Goal: Task Accomplishment & Management: Use online tool/utility

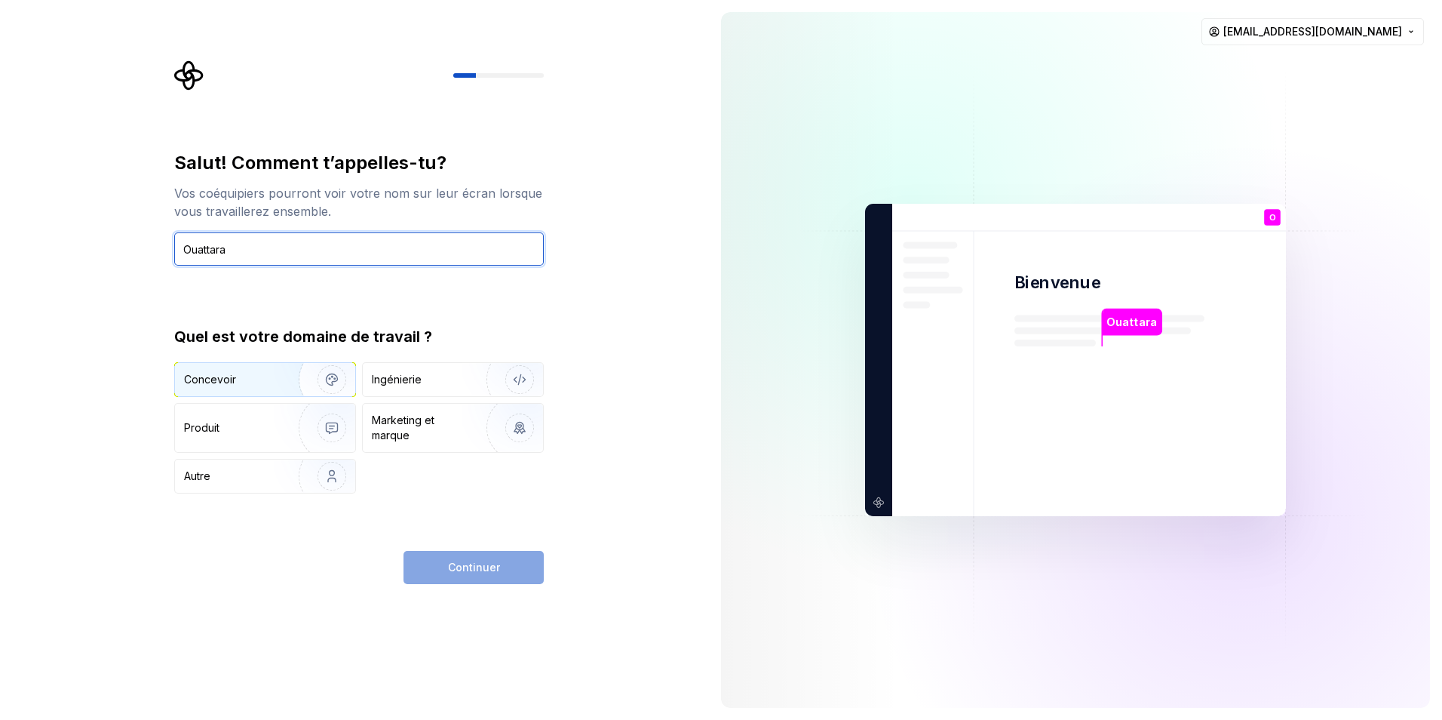
type input "Ouattara"
click at [239, 381] on div "Concevoir" at bounding box center [240, 379] width 112 height 15
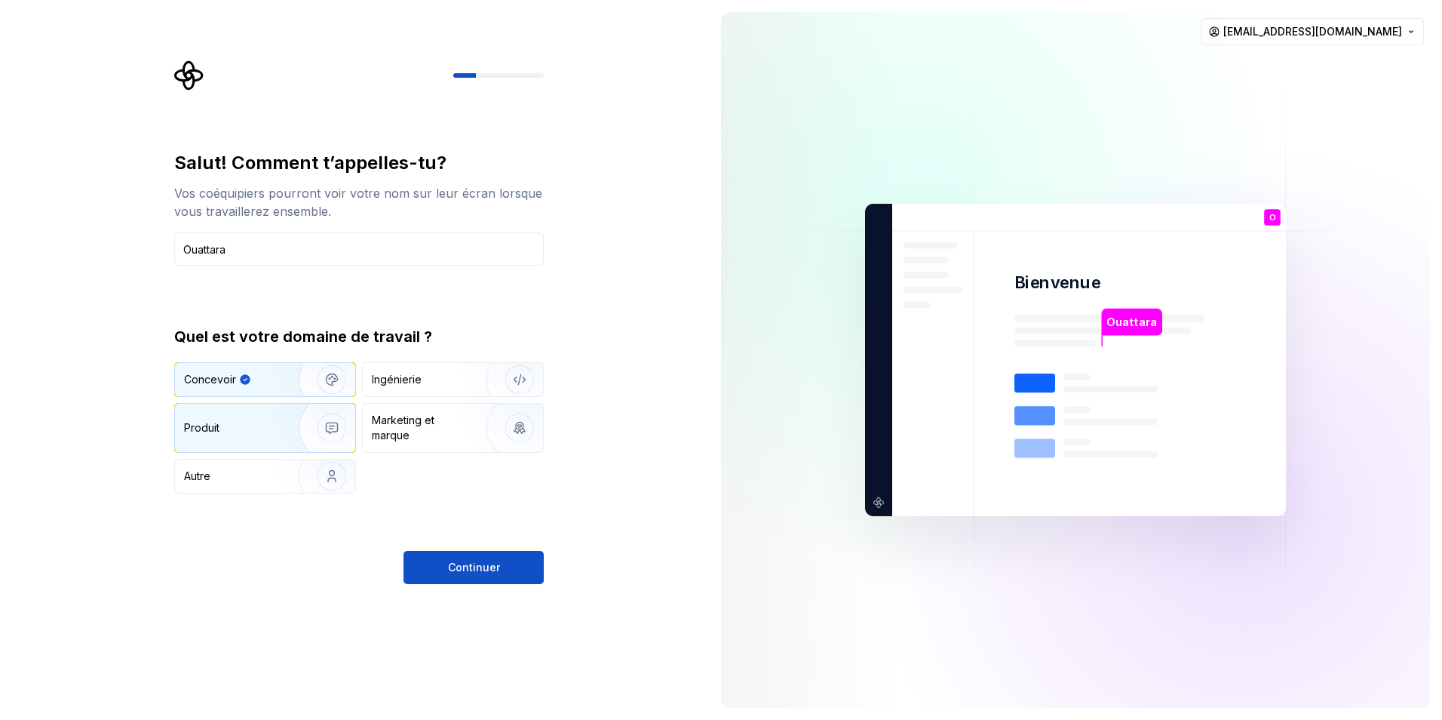
click at [247, 423] on div "Produit" at bounding box center [232, 427] width 96 height 15
click at [250, 384] on div "Concevoir" at bounding box center [240, 379] width 112 height 15
click at [463, 567] on span "Continuer" at bounding box center [474, 567] width 52 height 15
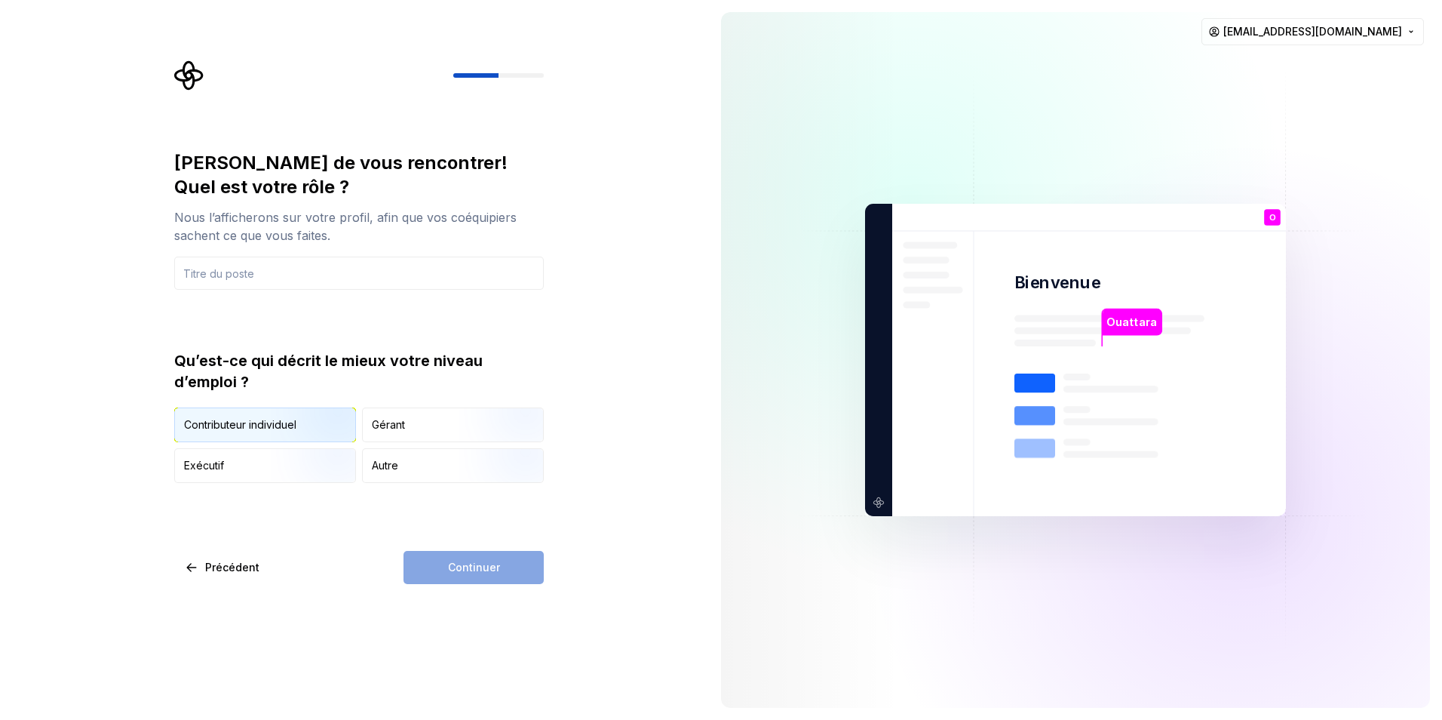
click at [288, 425] on img "button" at bounding box center [319, 443] width 97 height 101
click at [299, 275] on input "text" at bounding box center [359, 272] width 370 height 33
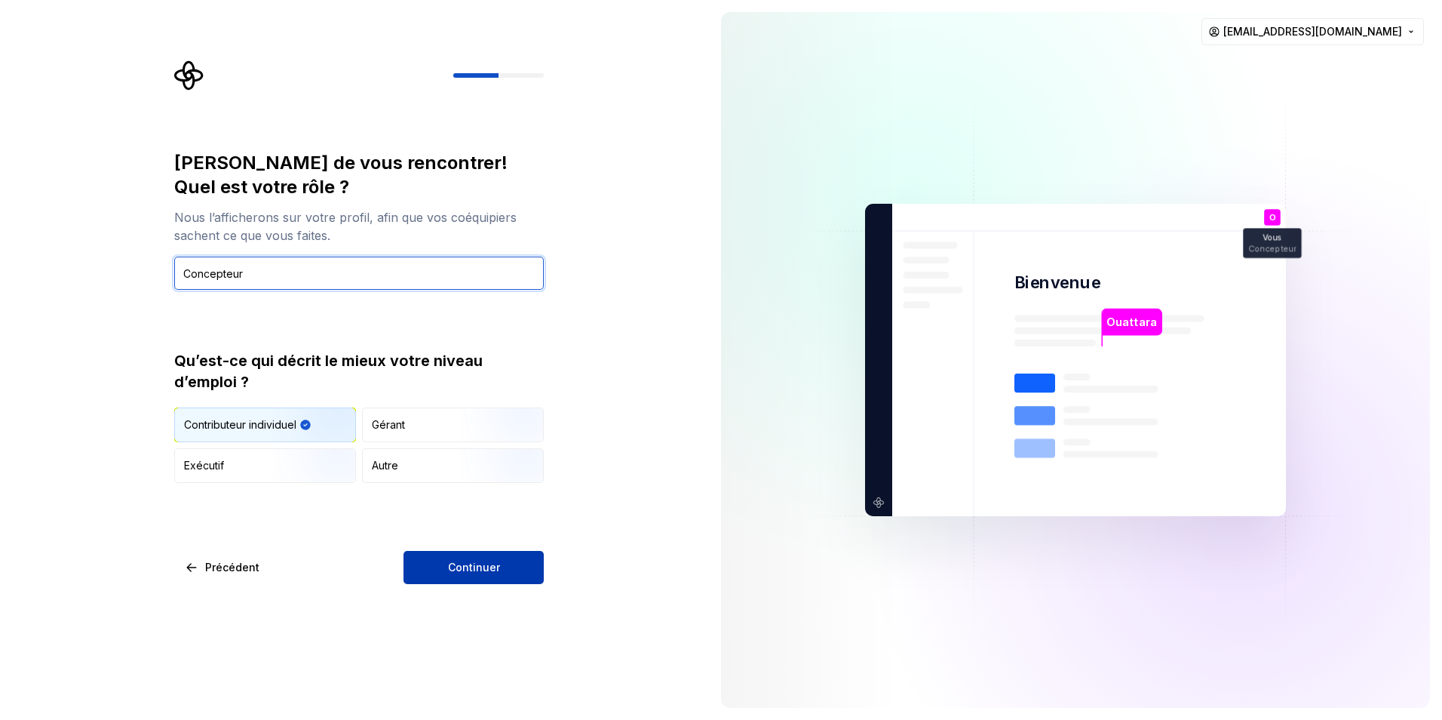
type input "Concepteur"
click at [460, 566] on span "Continuer" at bounding box center [474, 567] width 52 height 15
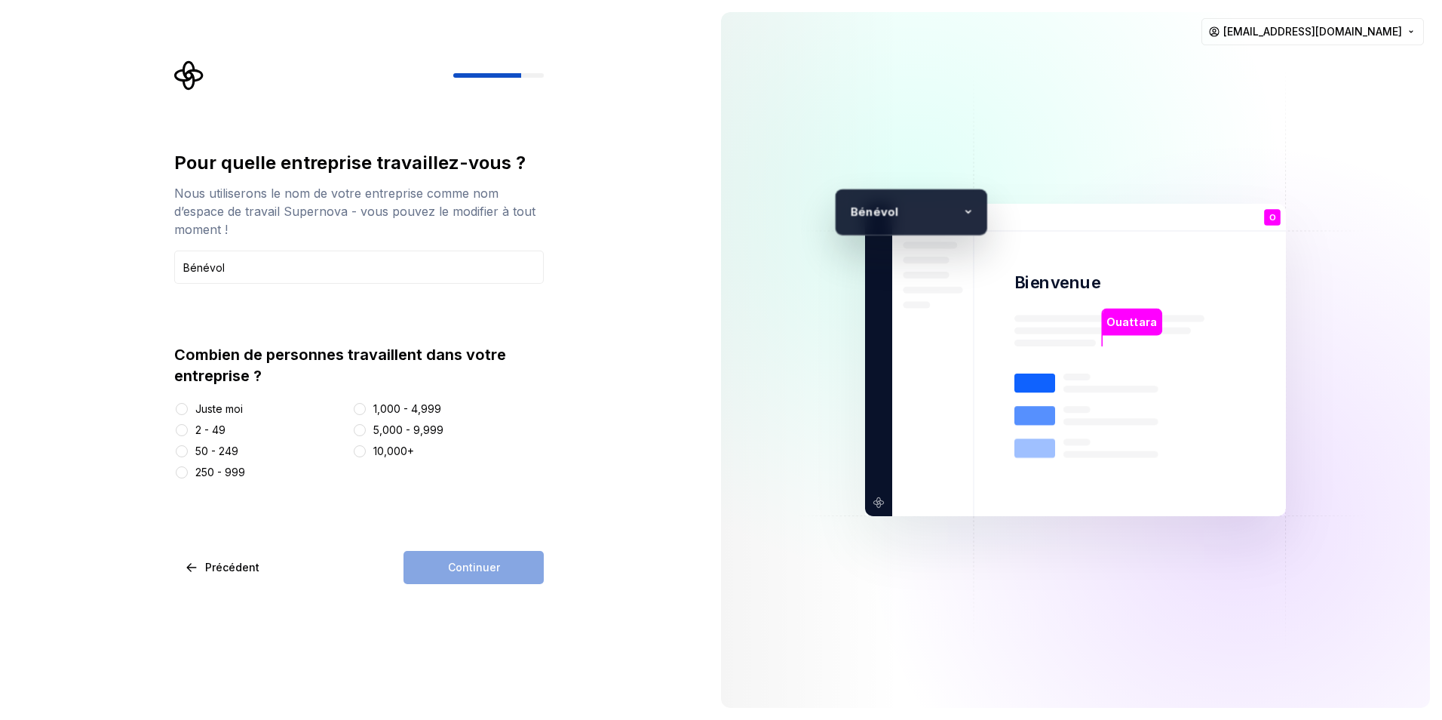
type input "Bénévol"
click at [183, 409] on button "Juste moi" at bounding box center [182, 409] width 12 height 12
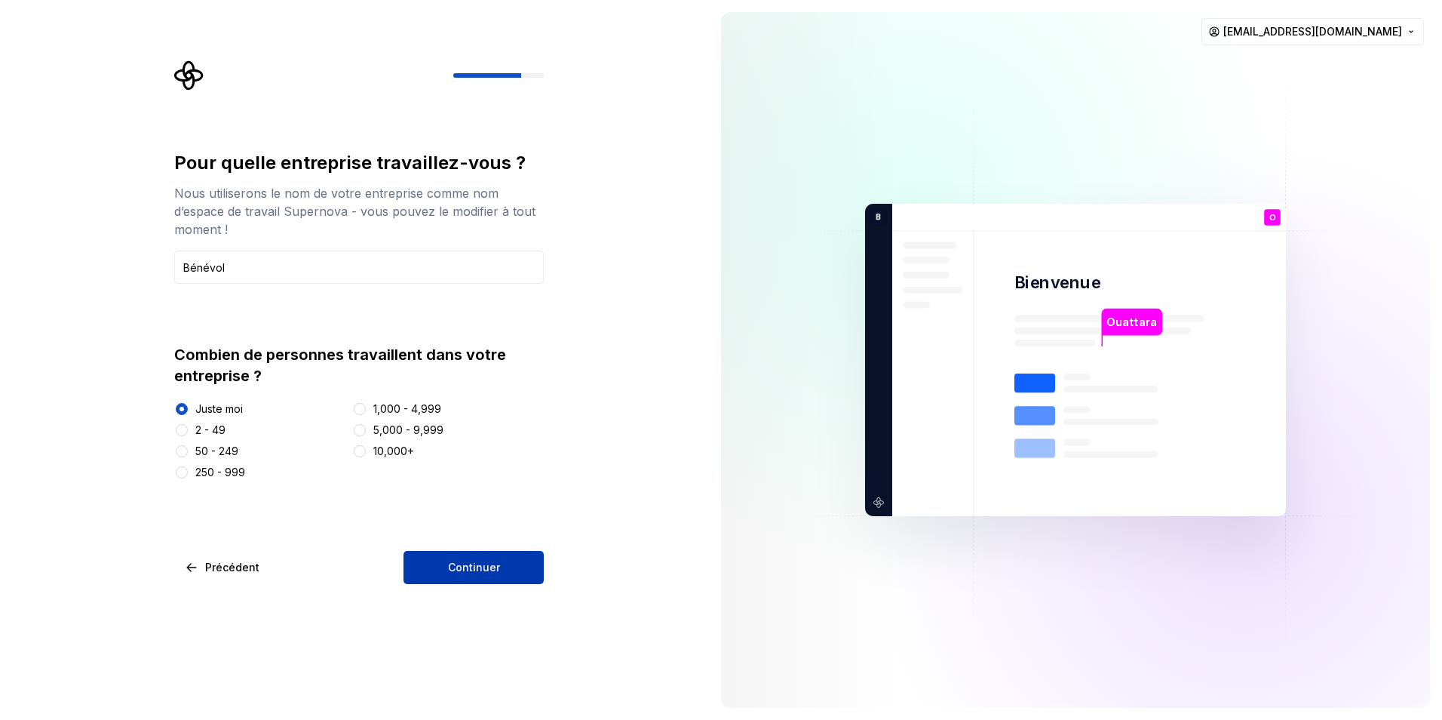
click at [475, 570] on span "Continuer" at bounding box center [474, 567] width 52 height 15
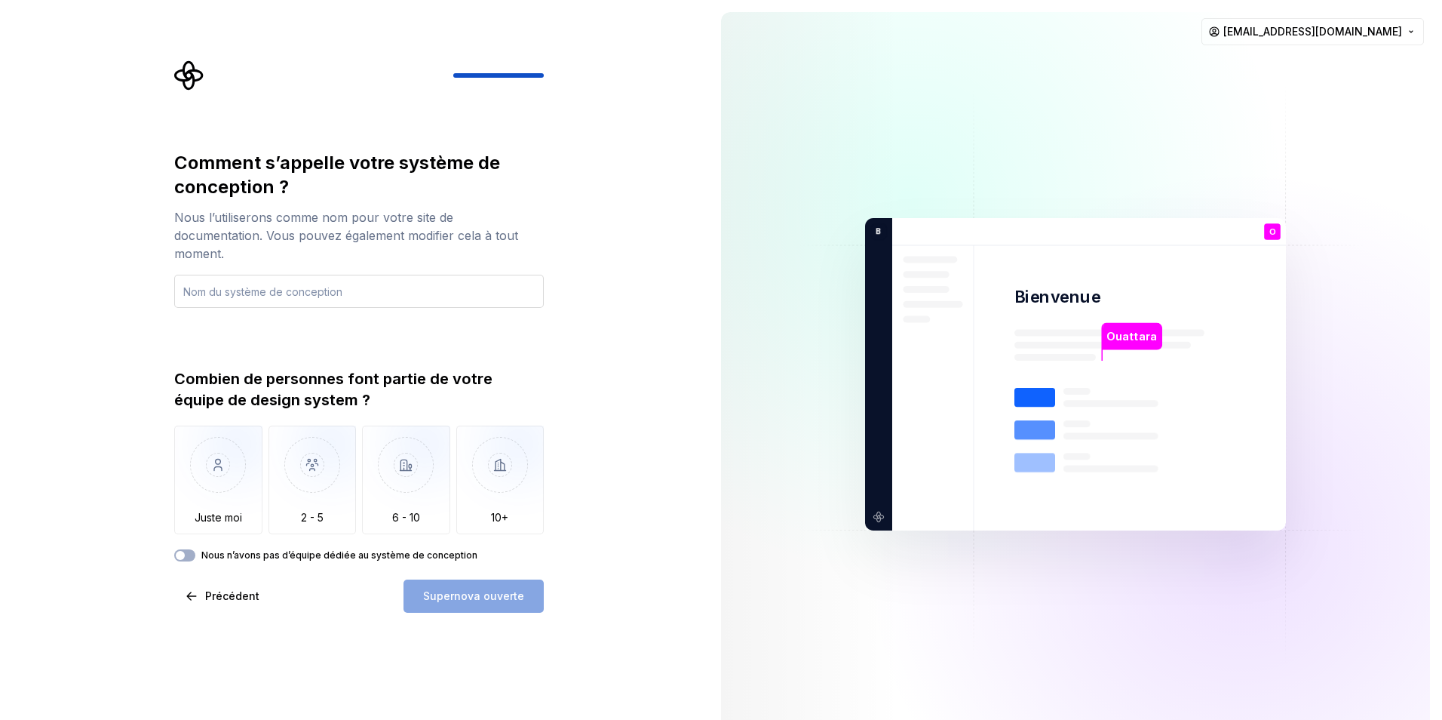
click at [236, 275] on input "text" at bounding box center [359, 291] width 370 height 33
type input "SGACI"
click at [227, 464] on img "button" at bounding box center [218, 475] width 88 height 101
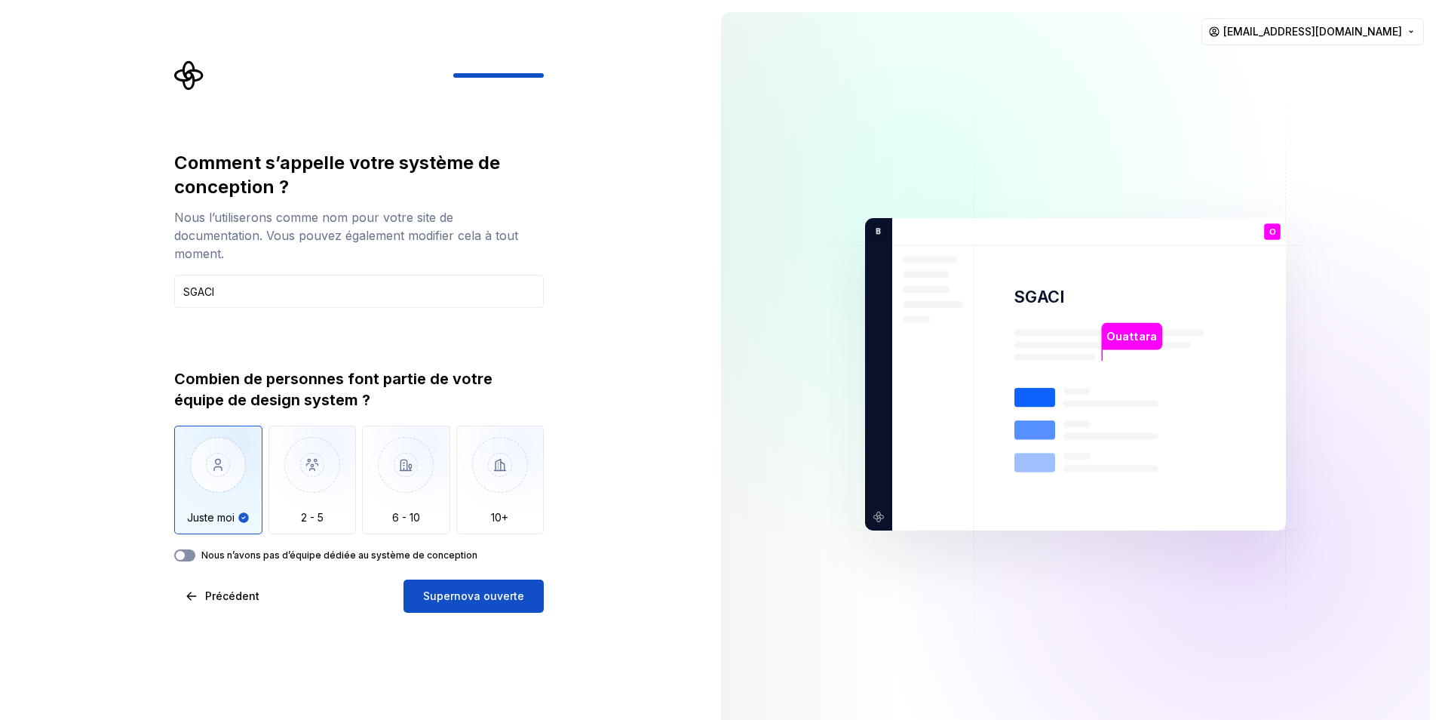
click at [191, 549] on button "Nous n’avons pas d’équipe dédiée au système de conception" at bounding box center [184, 555] width 21 height 12
click at [180, 551] on icon "button" at bounding box center [180, 555] width 12 height 9
click at [447, 588] on span "Supernova ouverte" at bounding box center [473, 595] width 101 height 15
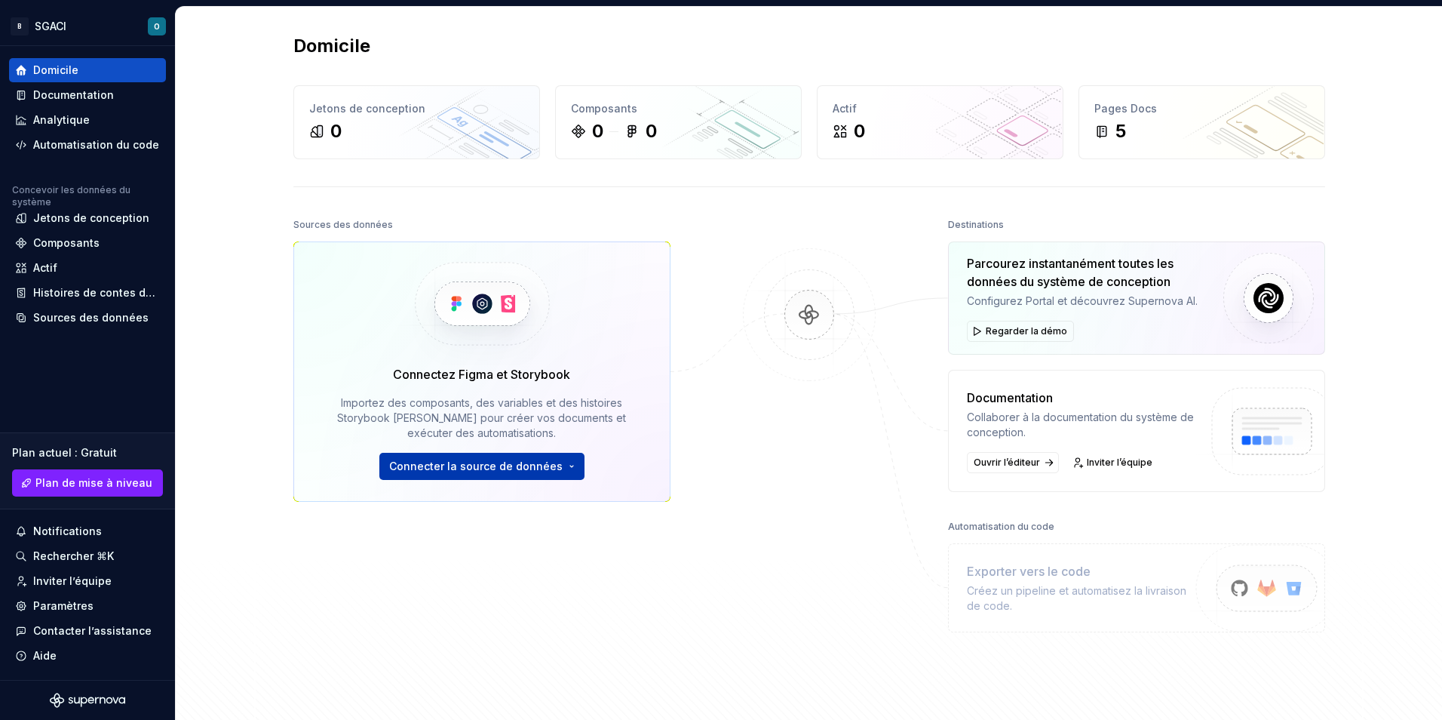
click at [529, 468] on span "Connecter la source de données" at bounding box center [476, 466] width 174 height 15
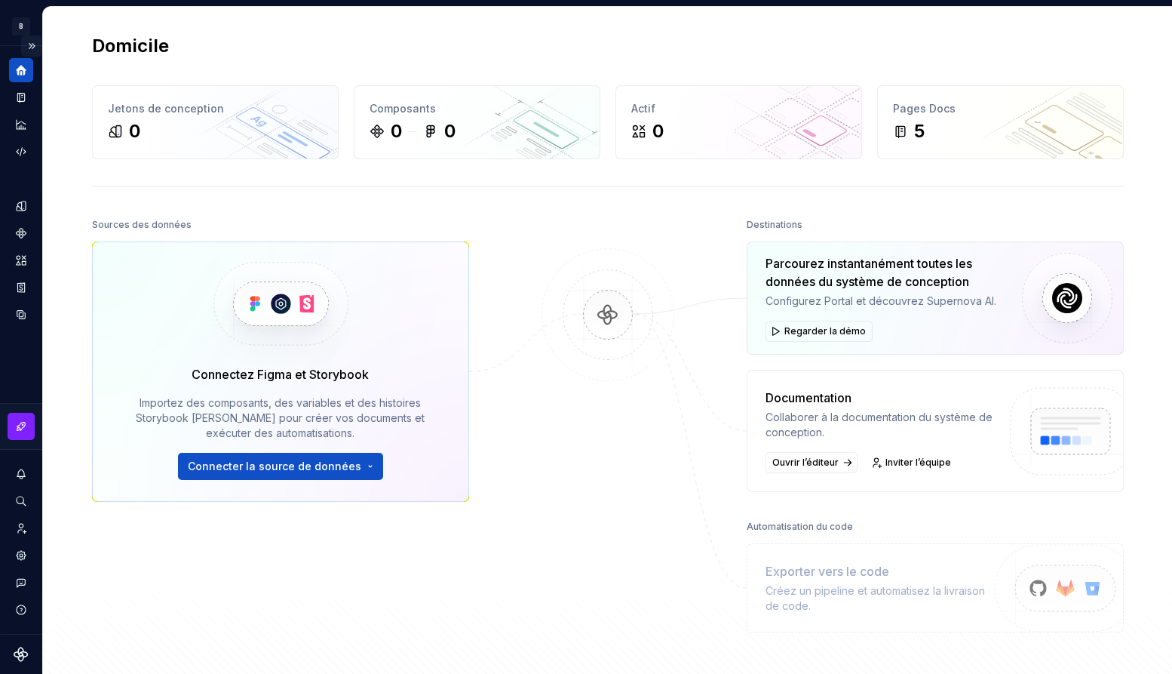
click at [32, 46] on button "Expand sidebar" at bounding box center [31, 45] width 21 height 21
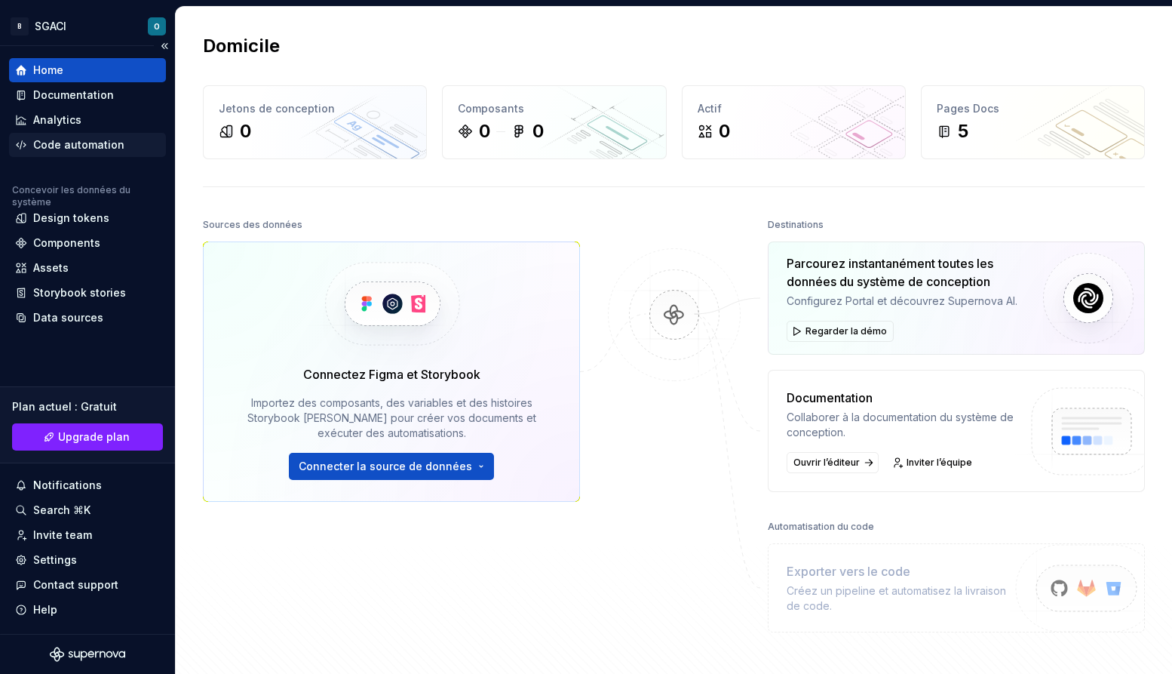
click at [88, 139] on div "Code automation" at bounding box center [78, 144] width 91 height 15
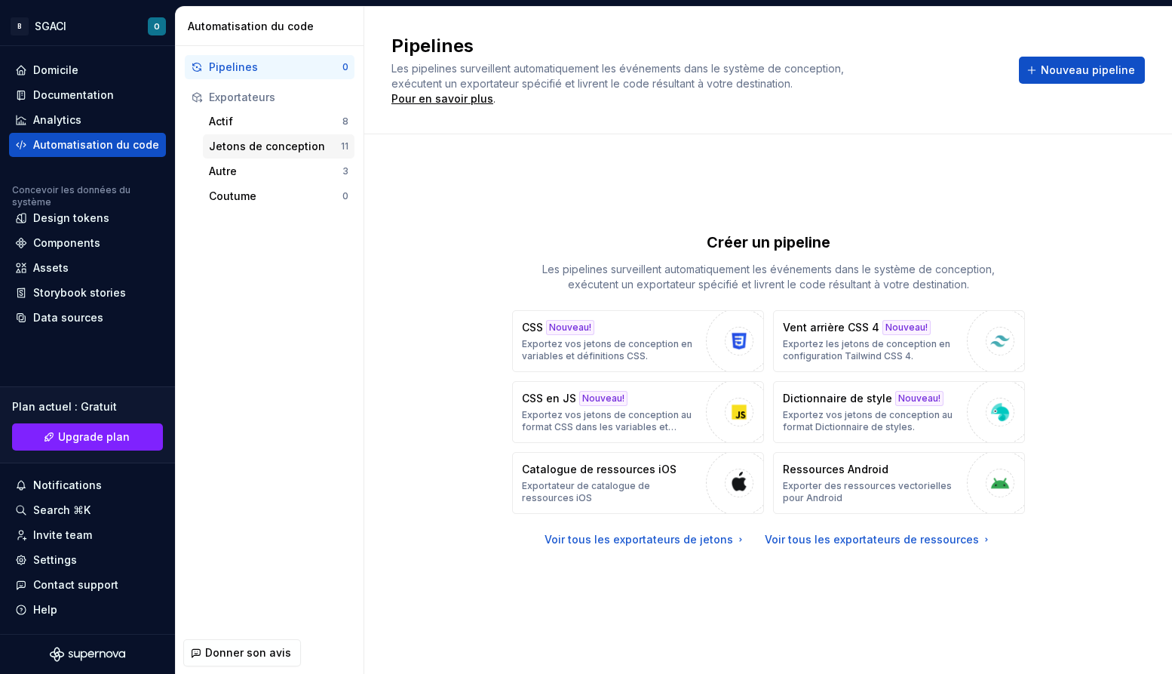
click at [252, 144] on div "Jetons de conception" at bounding box center [275, 146] width 132 height 15
